Goal: Task Accomplishment & Management: Complete application form

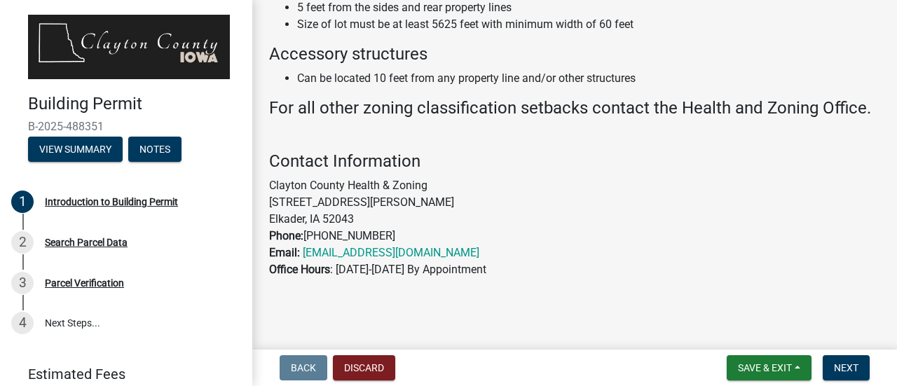
scroll to position [1119, 0]
click at [859, 366] on button "Next" at bounding box center [845, 367] width 47 height 25
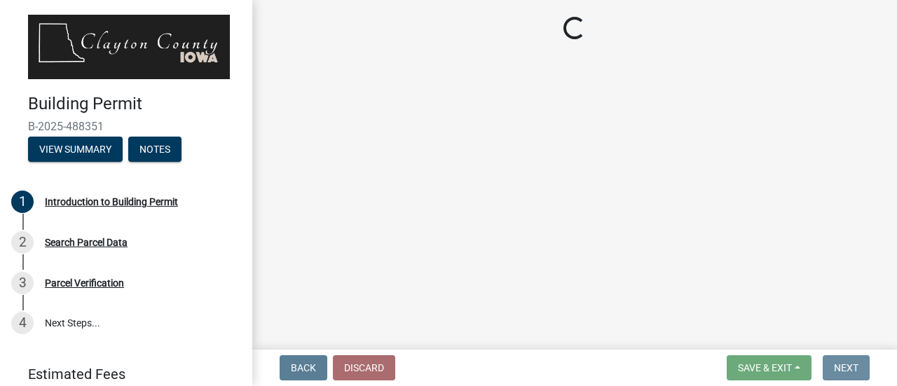
scroll to position [0, 0]
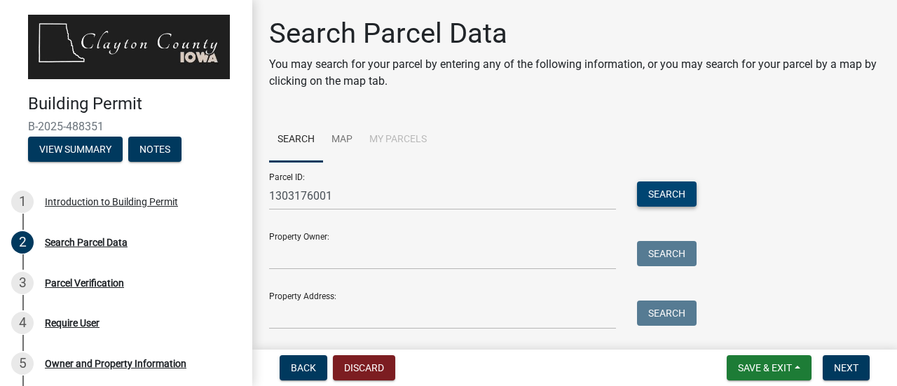
click at [654, 197] on button "Search" at bounding box center [667, 193] width 60 height 25
click at [340, 138] on link "Map" at bounding box center [342, 140] width 38 height 45
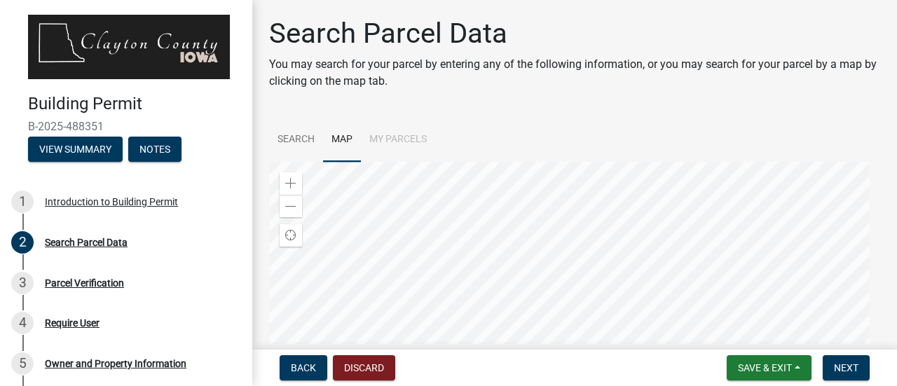
click at [653, 162] on div at bounding box center [574, 337] width 611 height 350
click at [545, 258] on div at bounding box center [574, 337] width 611 height 350
click at [843, 367] on span "Next" at bounding box center [846, 367] width 25 height 11
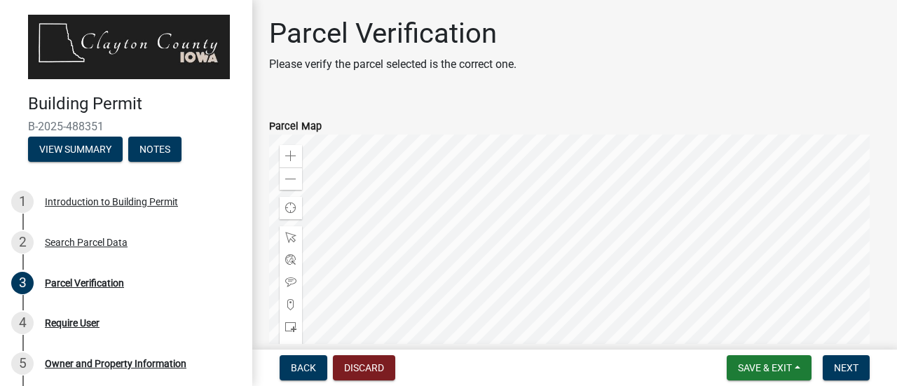
scroll to position [140, 0]
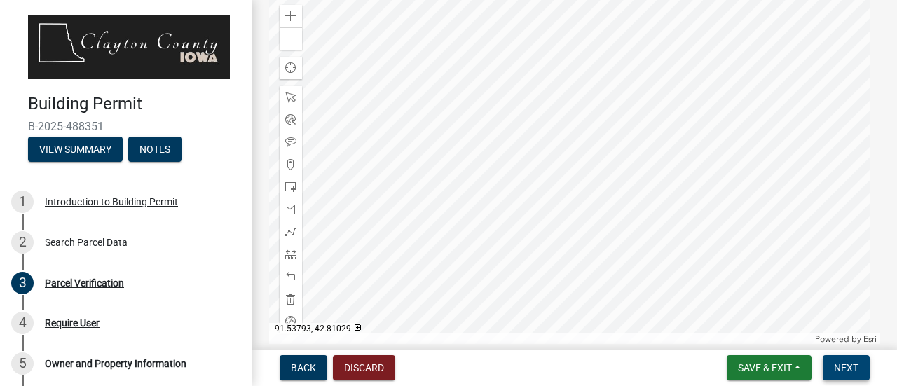
click at [849, 364] on span "Next" at bounding box center [846, 367] width 25 height 11
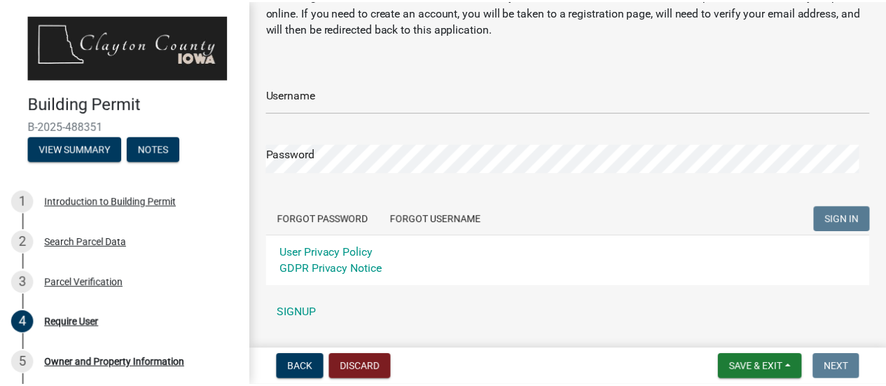
scroll to position [70, 0]
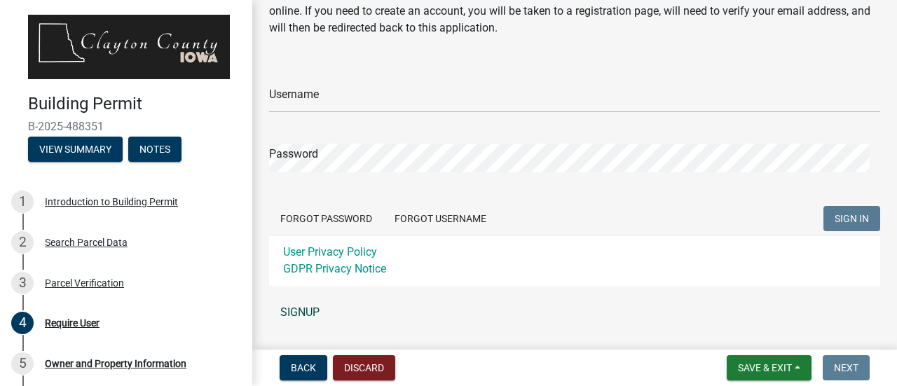
click at [291, 309] on link "SIGNUP" at bounding box center [574, 312] width 611 height 28
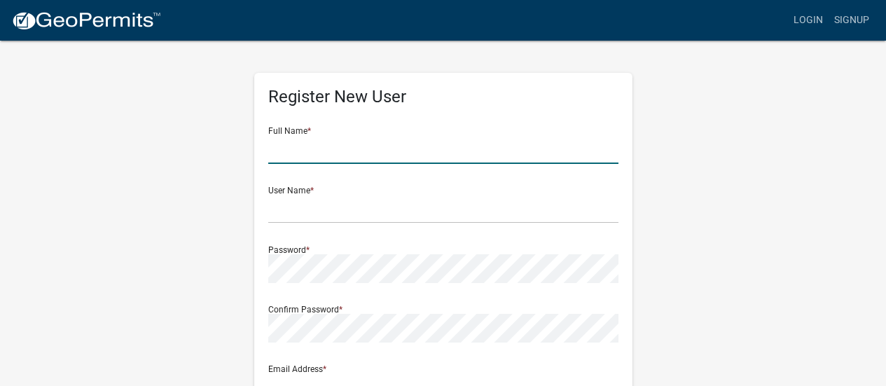
click at [297, 147] on input "text" at bounding box center [443, 149] width 350 height 29
type input "[PERSON_NAME]"
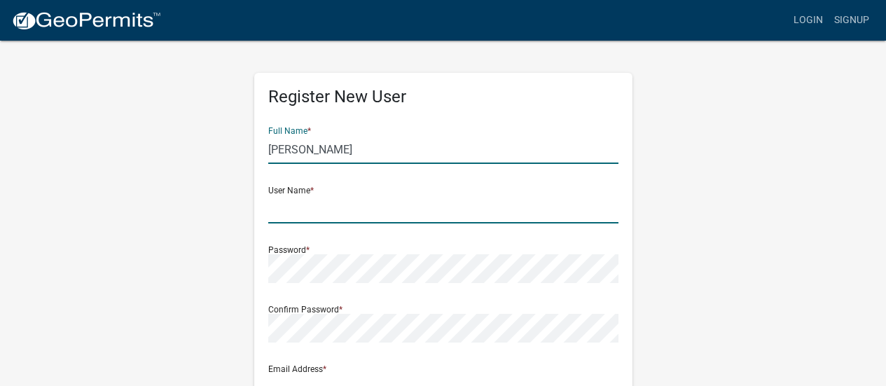
click at [291, 214] on input "text" at bounding box center [443, 209] width 350 height 29
type input "MarkMM"
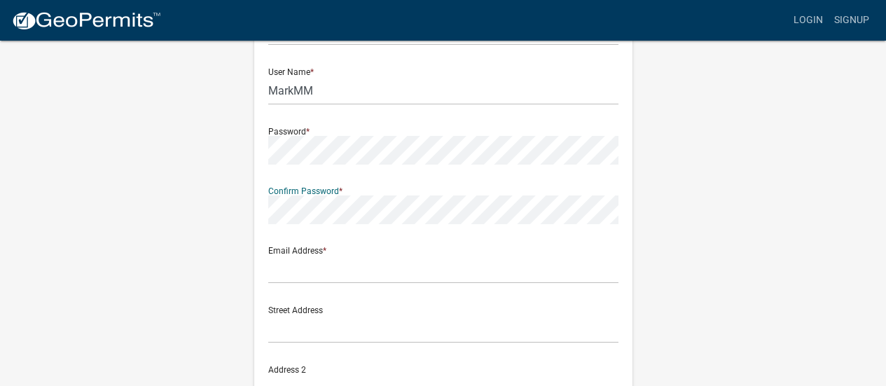
scroll to position [140, 0]
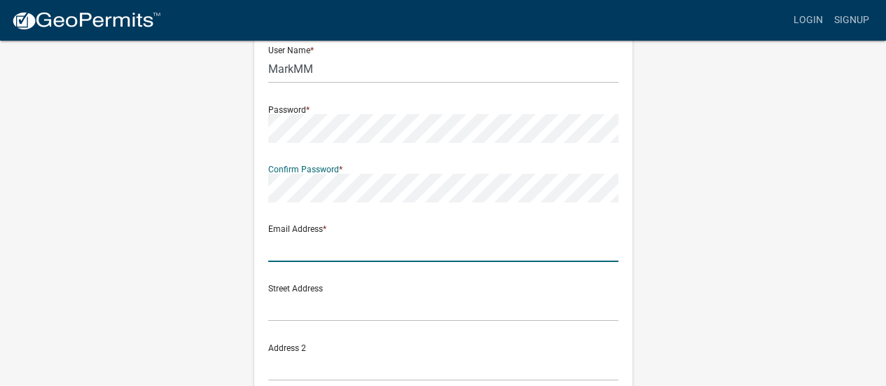
click at [304, 254] on input "text" at bounding box center [443, 247] width 350 height 29
type input "[EMAIL_ADDRESS][DOMAIN_NAME]"
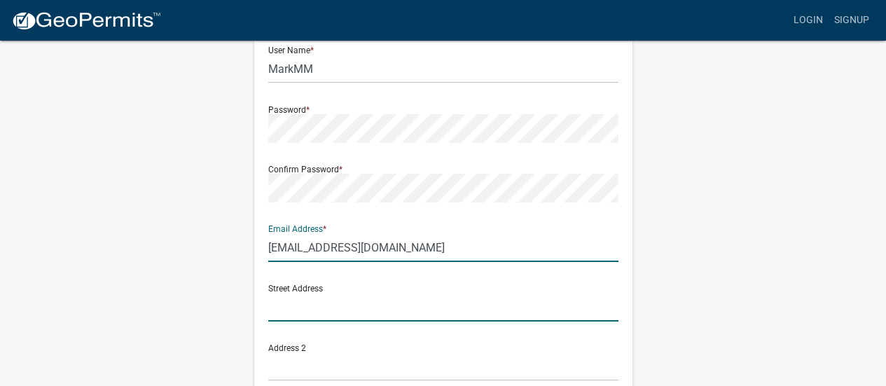
click at [326, 308] on input "text" at bounding box center [443, 307] width 350 height 29
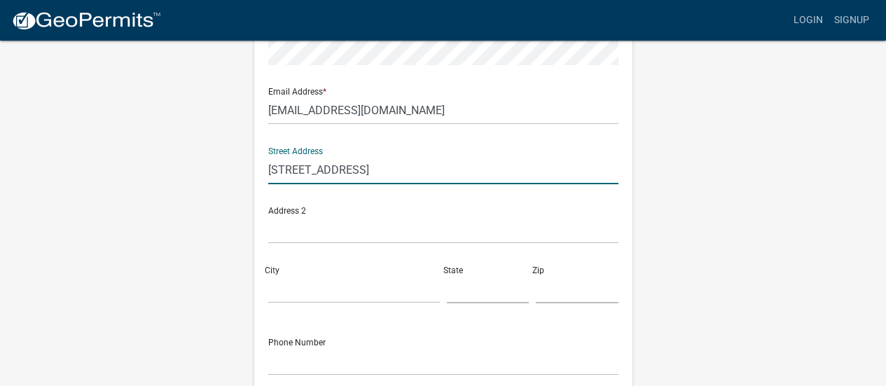
scroll to position [280, 0]
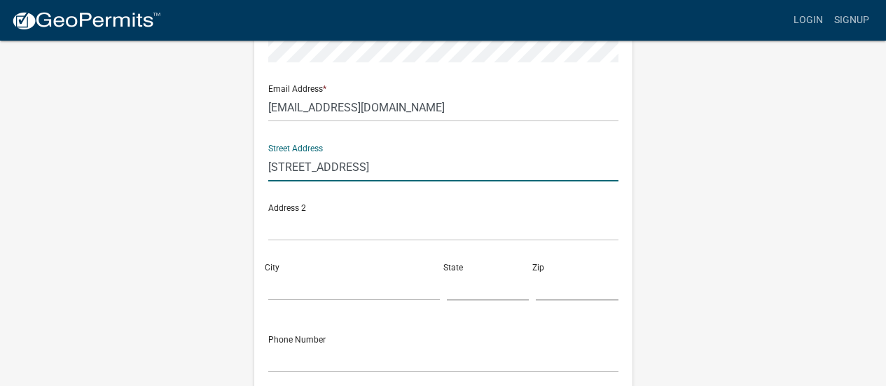
type input "[STREET_ADDRESS]"
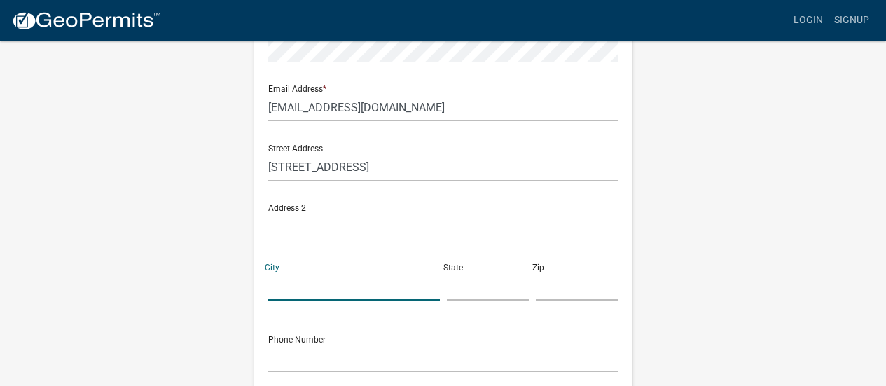
click at [318, 296] on input "City" at bounding box center [354, 286] width 172 height 29
type input "Volga"
click at [484, 286] on input "text" at bounding box center [488, 286] width 83 height 29
type input "[US_STATE]"
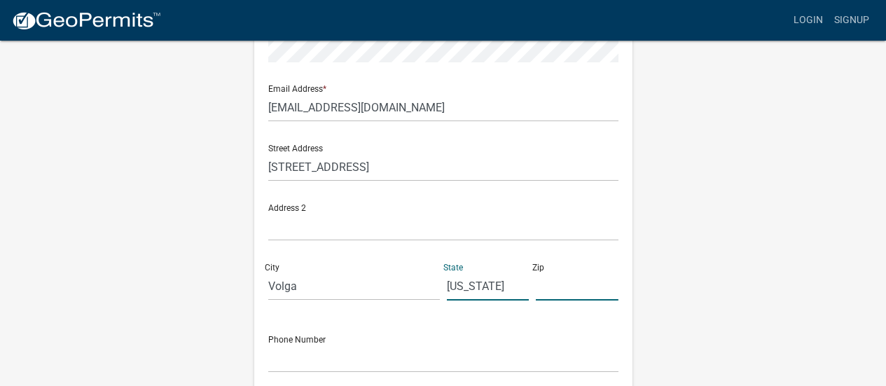
click at [566, 289] on input "text" at bounding box center [577, 286] width 83 height 29
type input "52077"
click at [387, 353] on input "text" at bounding box center [443, 358] width 350 height 29
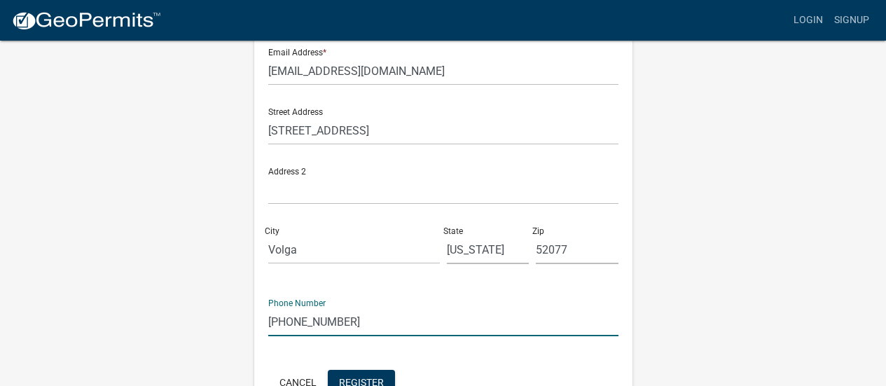
scroll to position [350, 0]
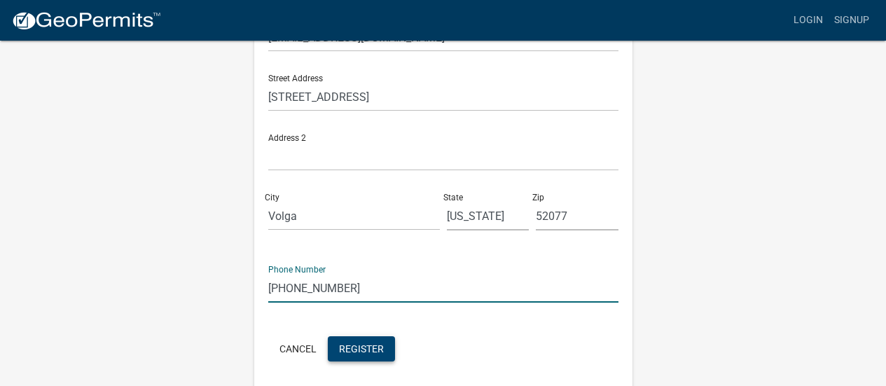
type input "[PHONE_NUMBER]"
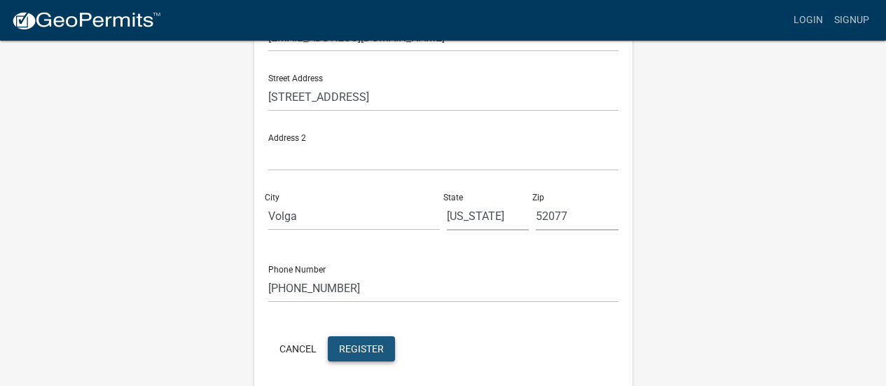
click at [366, 350] on span "Register" at bounding box center [361, 348] width 45 height 11
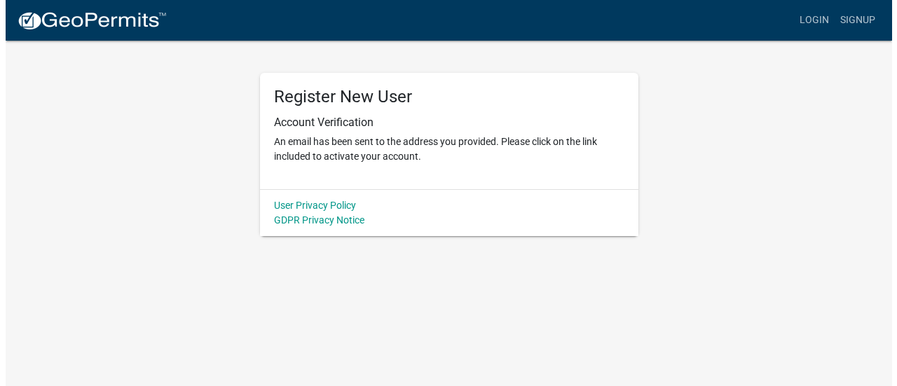
scroll to position [0, 0]
